Goal: Task Accomplishment & Management: Manage account settings

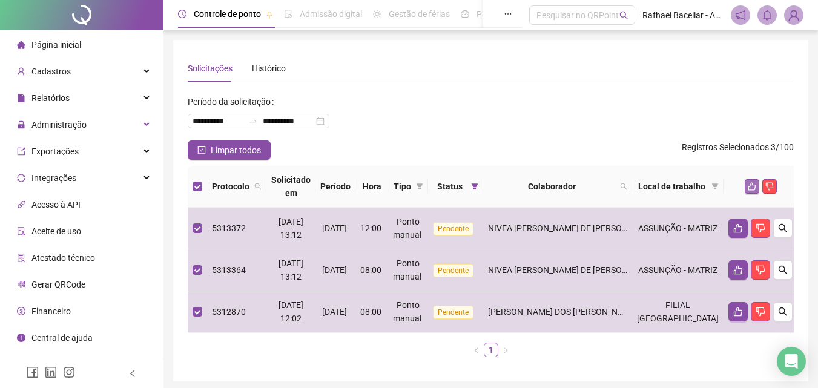
click at [749, 191] on button "button" at bounding box center [752, 186] width 15 height 15
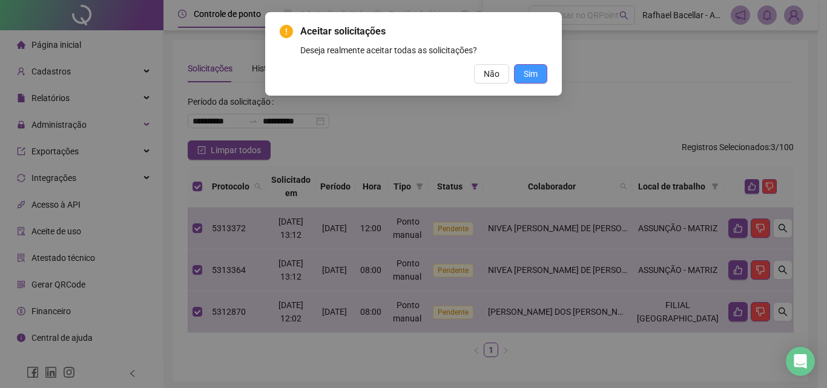
click at [528, 73] on span "Sim" at bounding box center [531, 73] width 14 height 13
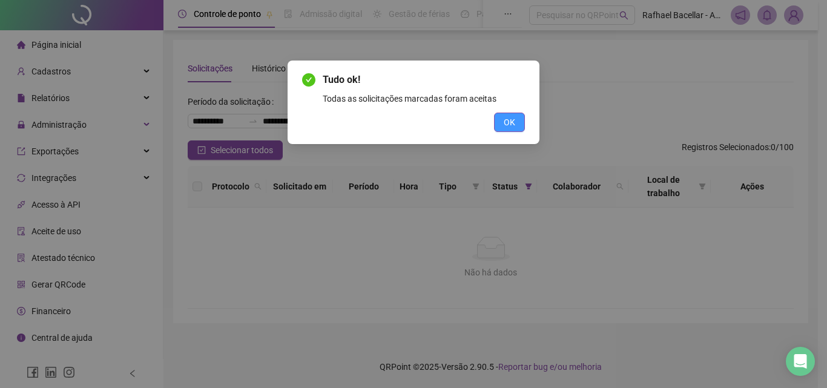
click at [511, 115] on button "OK" at bounding box center [509, 122] width 31 height 19
